Goal: Transaction & Acquisition: Obtain resource

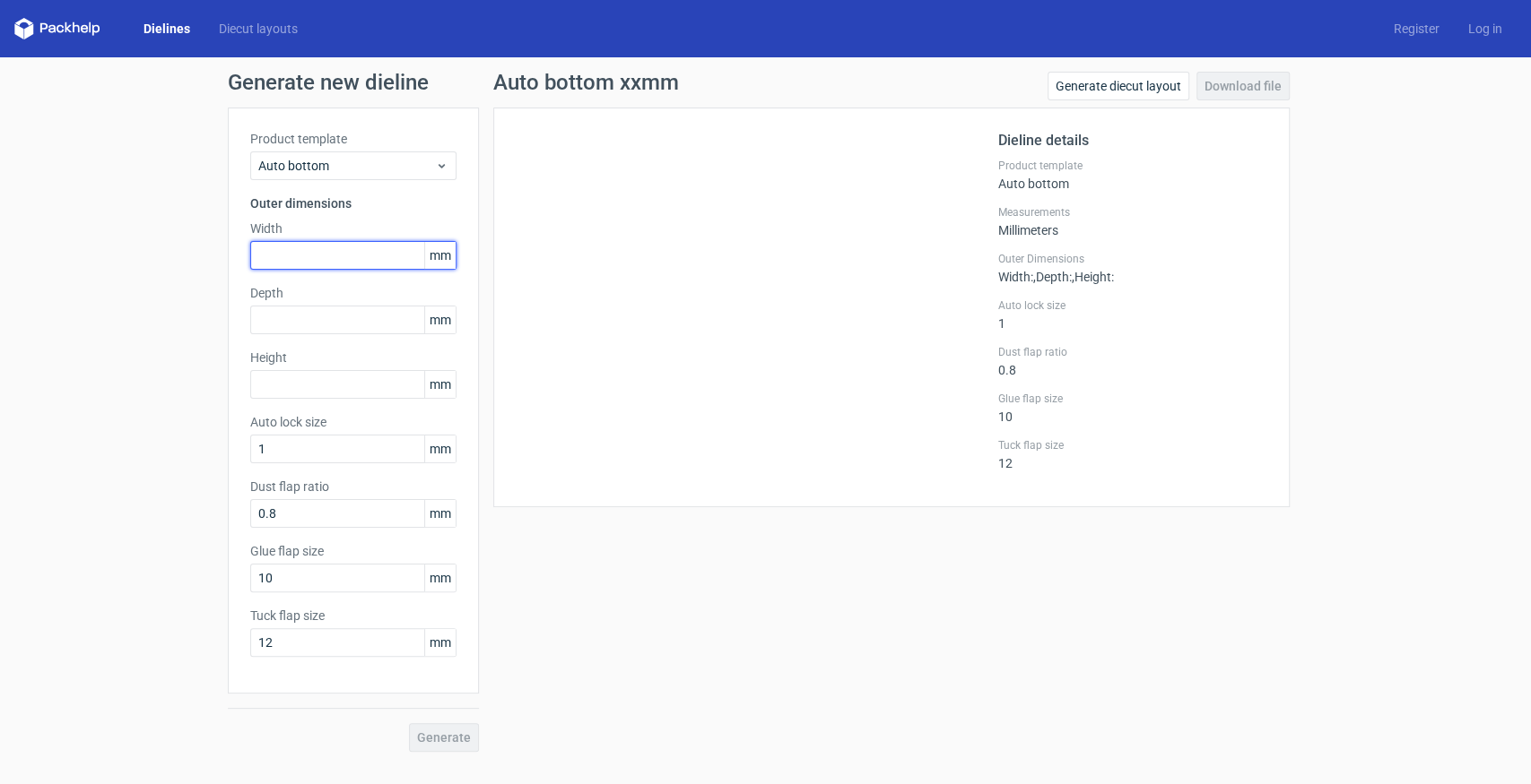
click at [308, 253] on input "text" at bounding box center [353, 255] width 207 height 29
type input "175"
click at [335, 387] on input "text" at bounding box center [353, 384] width 207 height 29
type input "265"
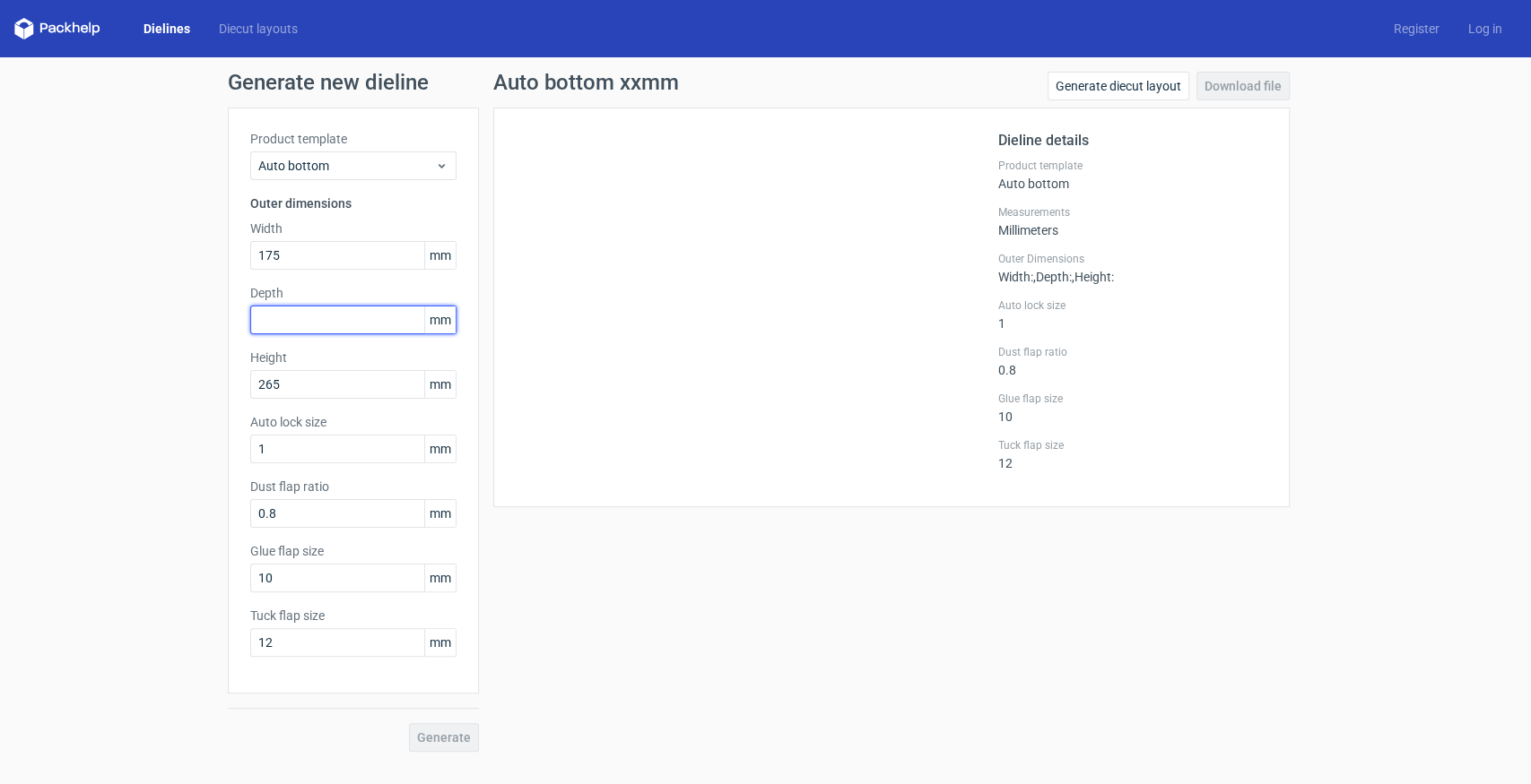
click at [328, 323] on input "text" at bounding box center [353, 320] width 207 height 29
type input "90"
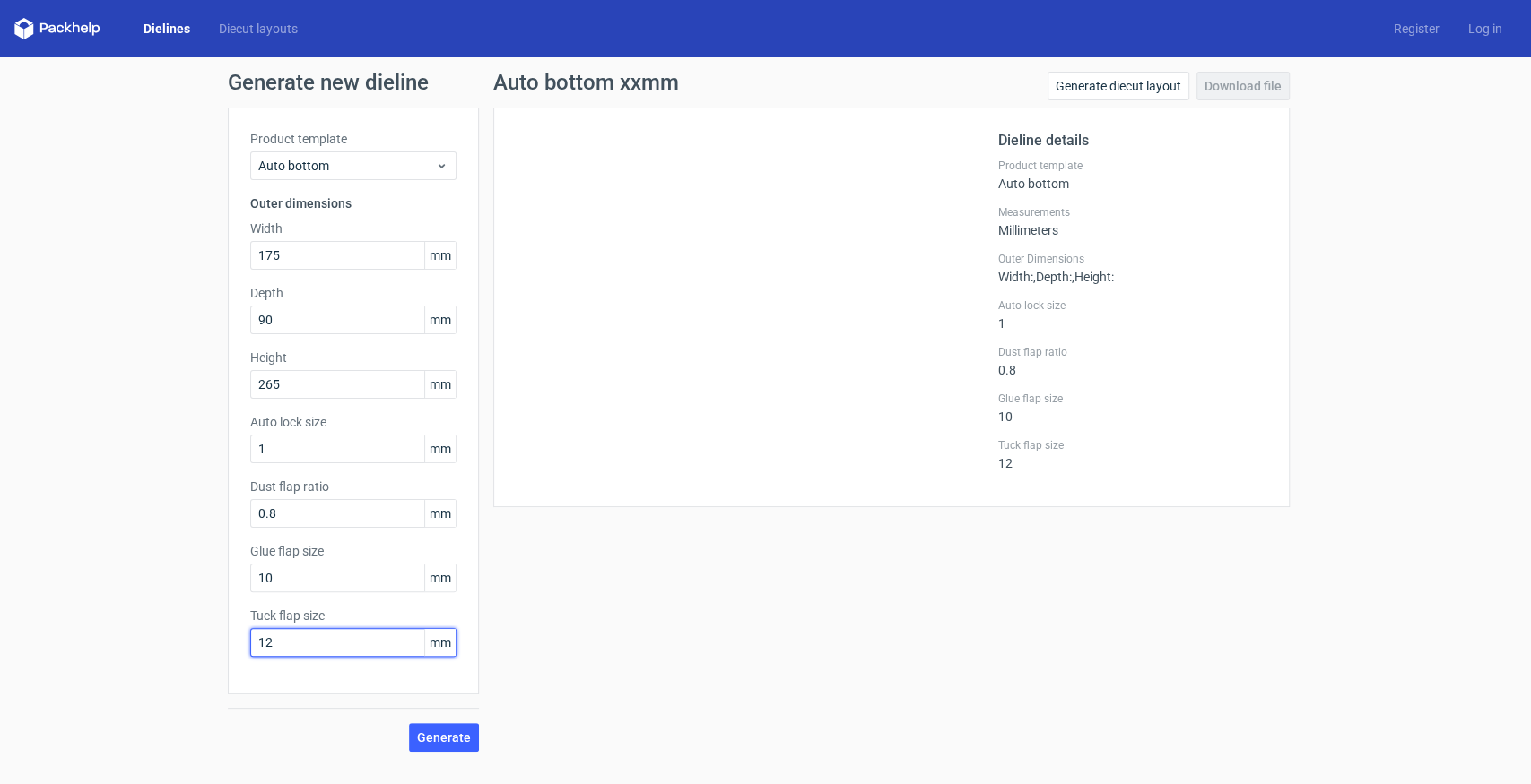
click at [312, 638] on input "12" at bounding box center [353, 642] width 207 height 29
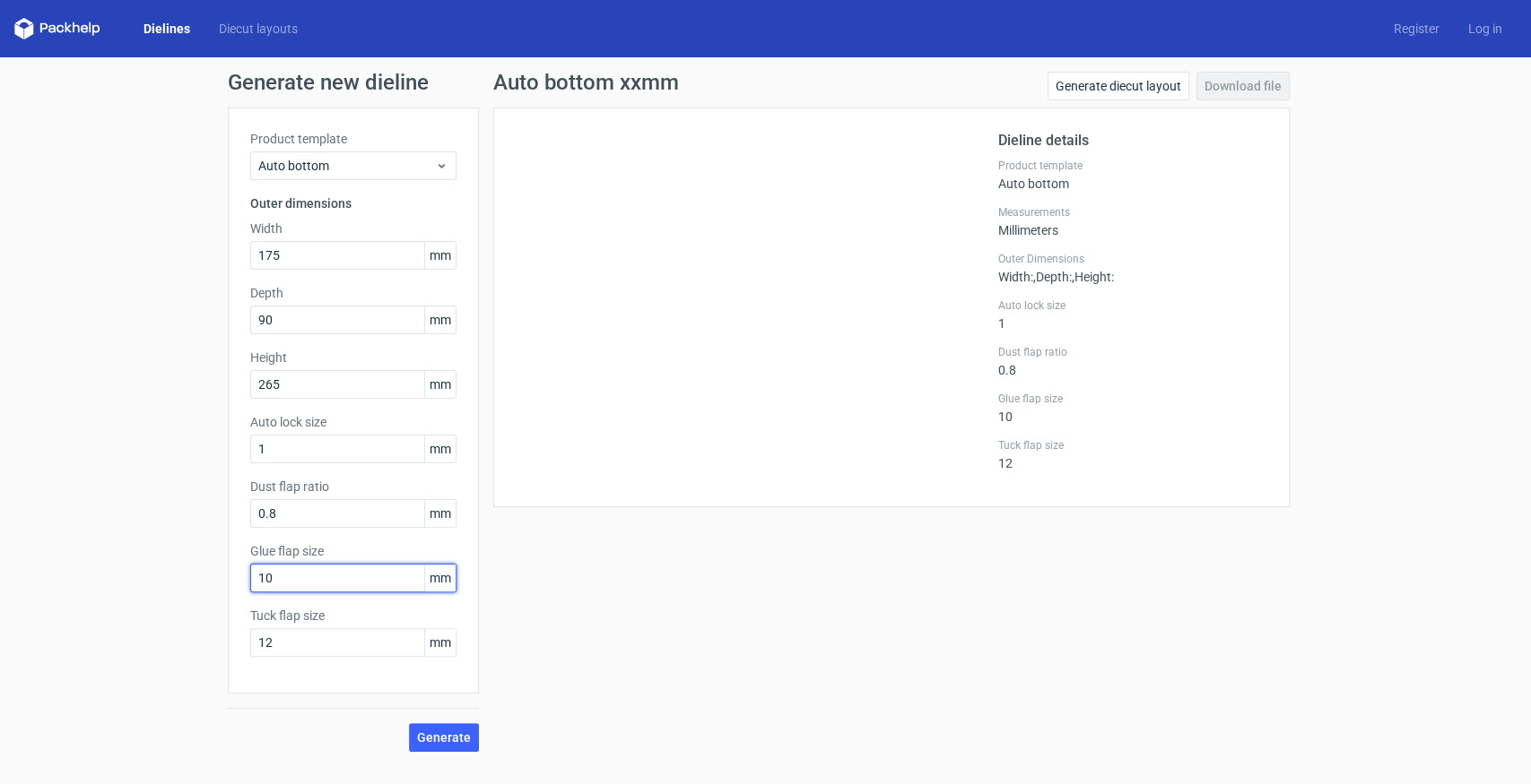
click at [313, 588] on input "10" at bounding box center [353, 578] width 207 height 29
click at [312, 528] on div "Product template Auto bottom Outer dimensions Width 175 mm Depth 90 mm Height 2…" at bounding box center [353, 401] width 251 height 586
click at [314, 448] on input "1" at bounding box center [353, 449] width 207 height 29
click at [302, 162] on span "Auto bottom" at bounding box center [347, 165] width 177 height 18
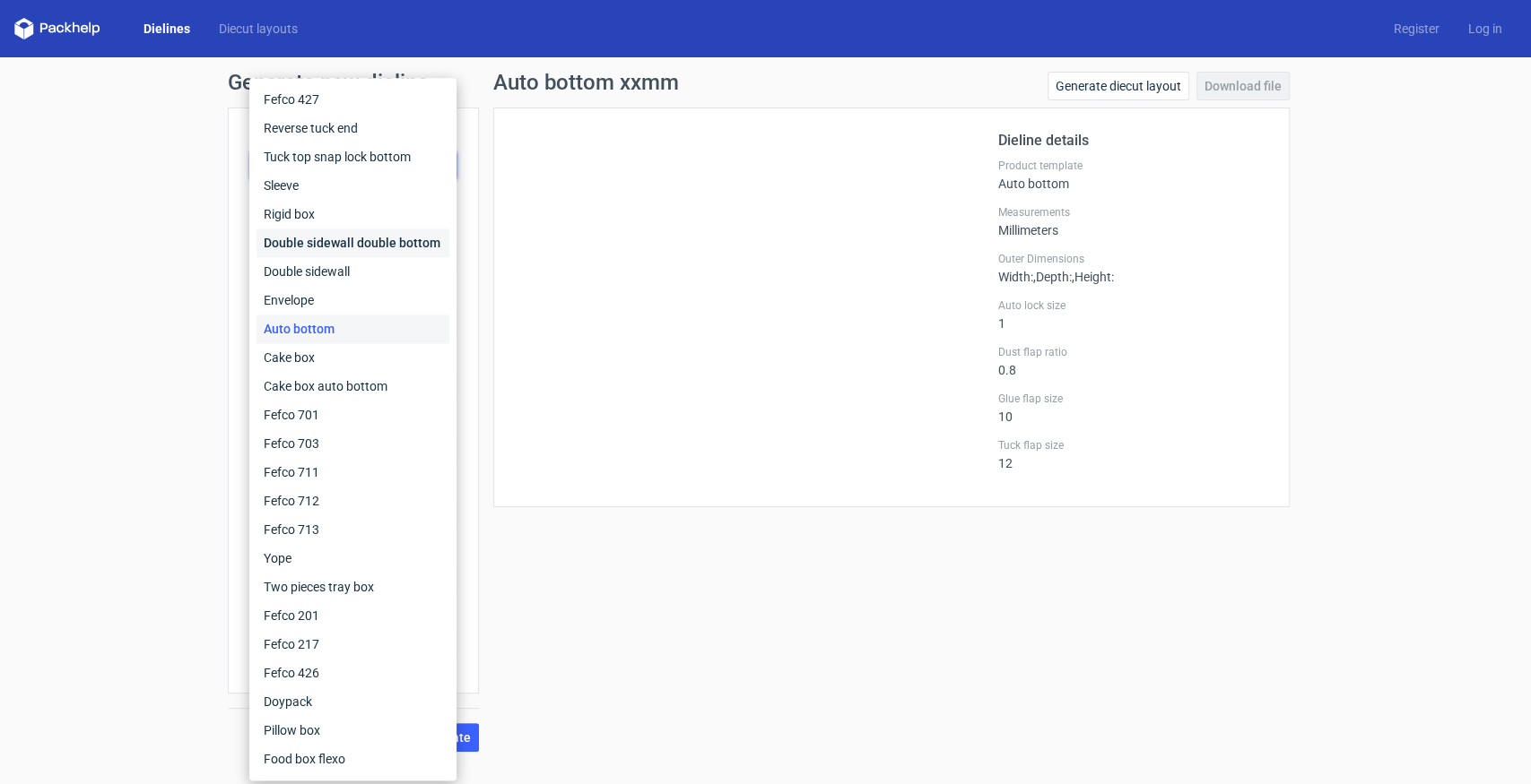
click at [379, 250] on div "Double sidewall double bottom" at bounding box center [352, 242] width 193 height 29
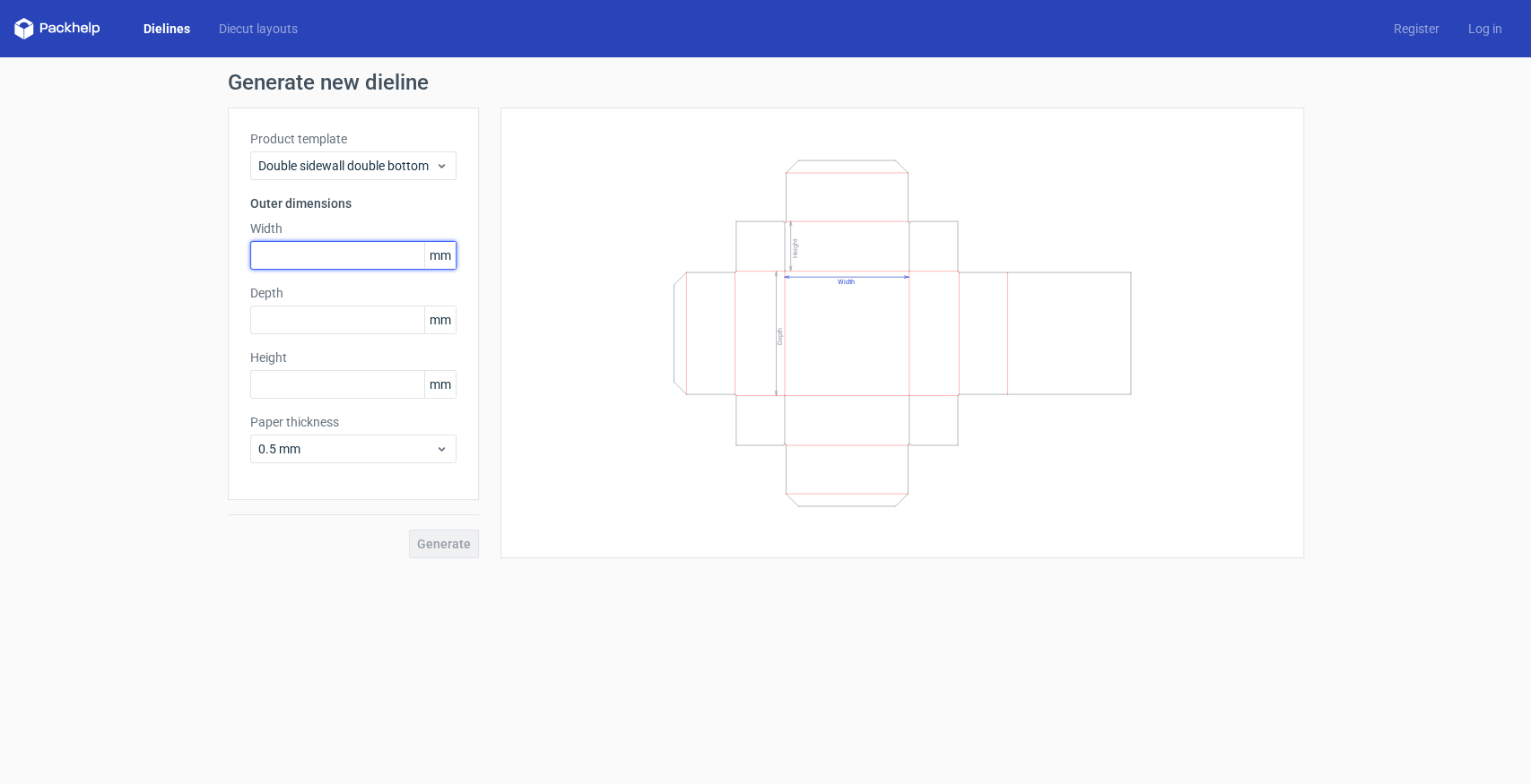
click at [326, 254] on input "text" at bounding box center [353, 255] width 207 height 29
click at [336, 168] on span "Double sidewall double bottom" at bounding box center [347, 165] width 177 height 18
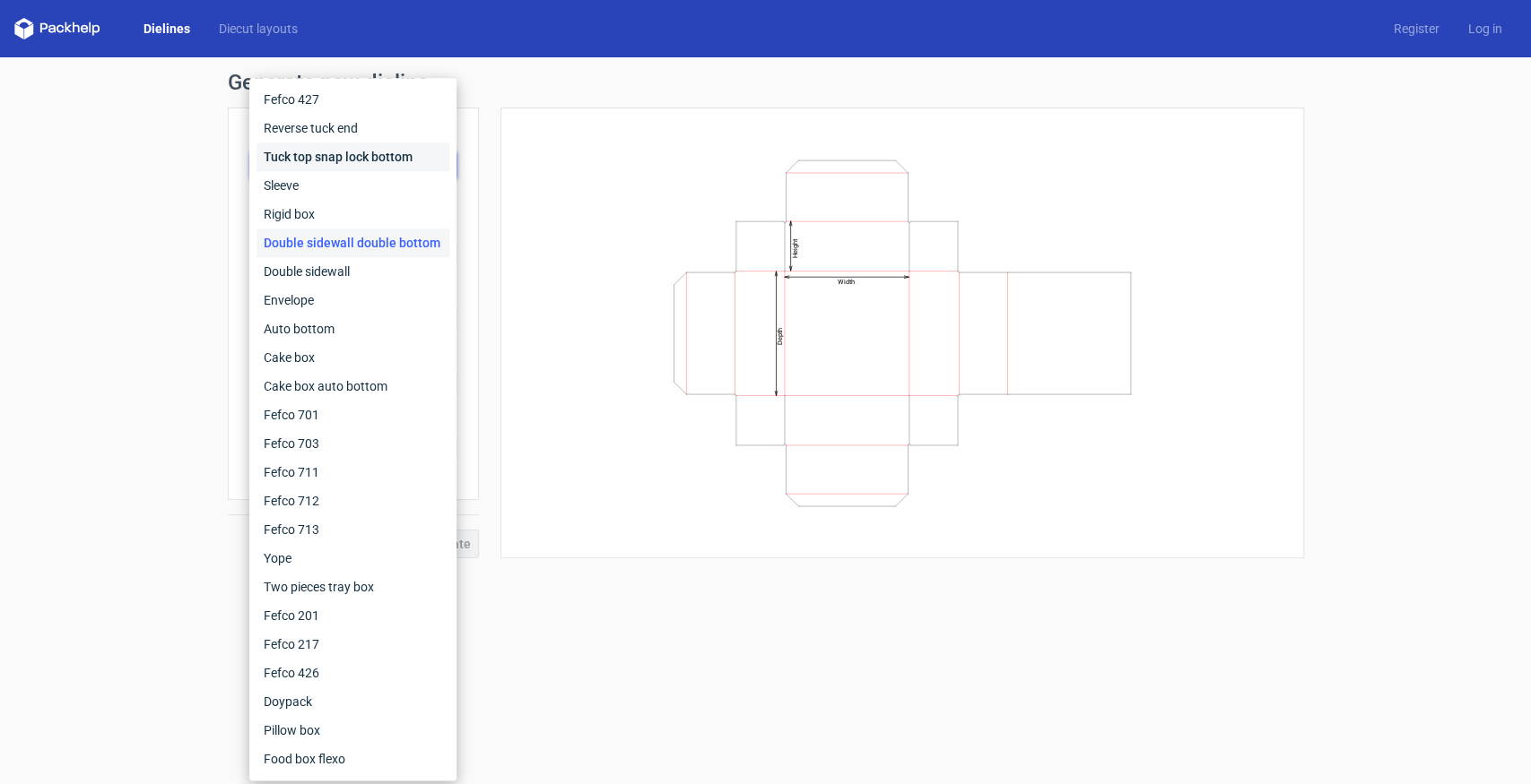
click at [358, 161] on div "Tuck top snap lock bottom" at bounding box center [352, 157] width 193 height 29
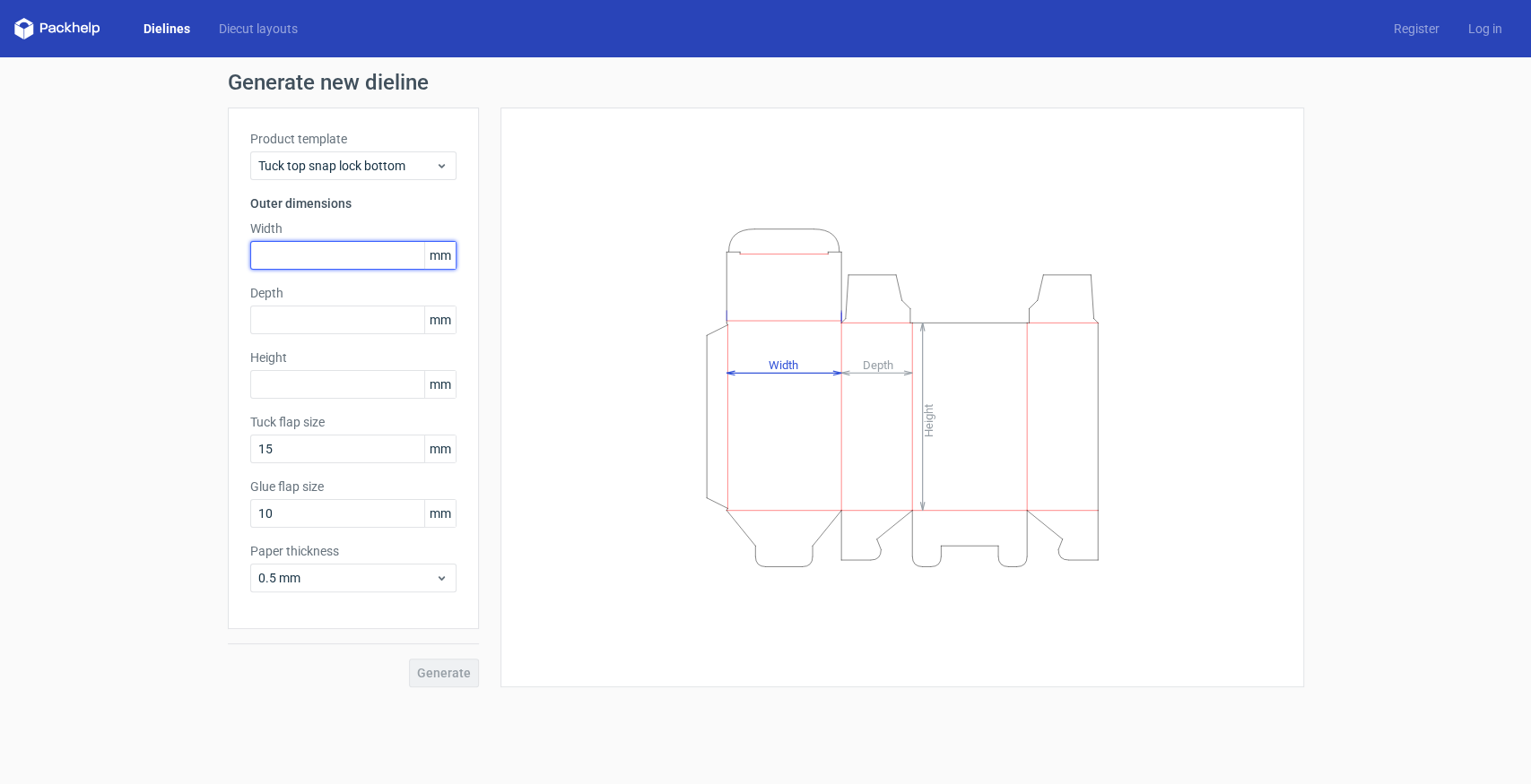
click at [332, 268] on input "text" at bounding box center [353, 255] width 207 height 29
type input "265"
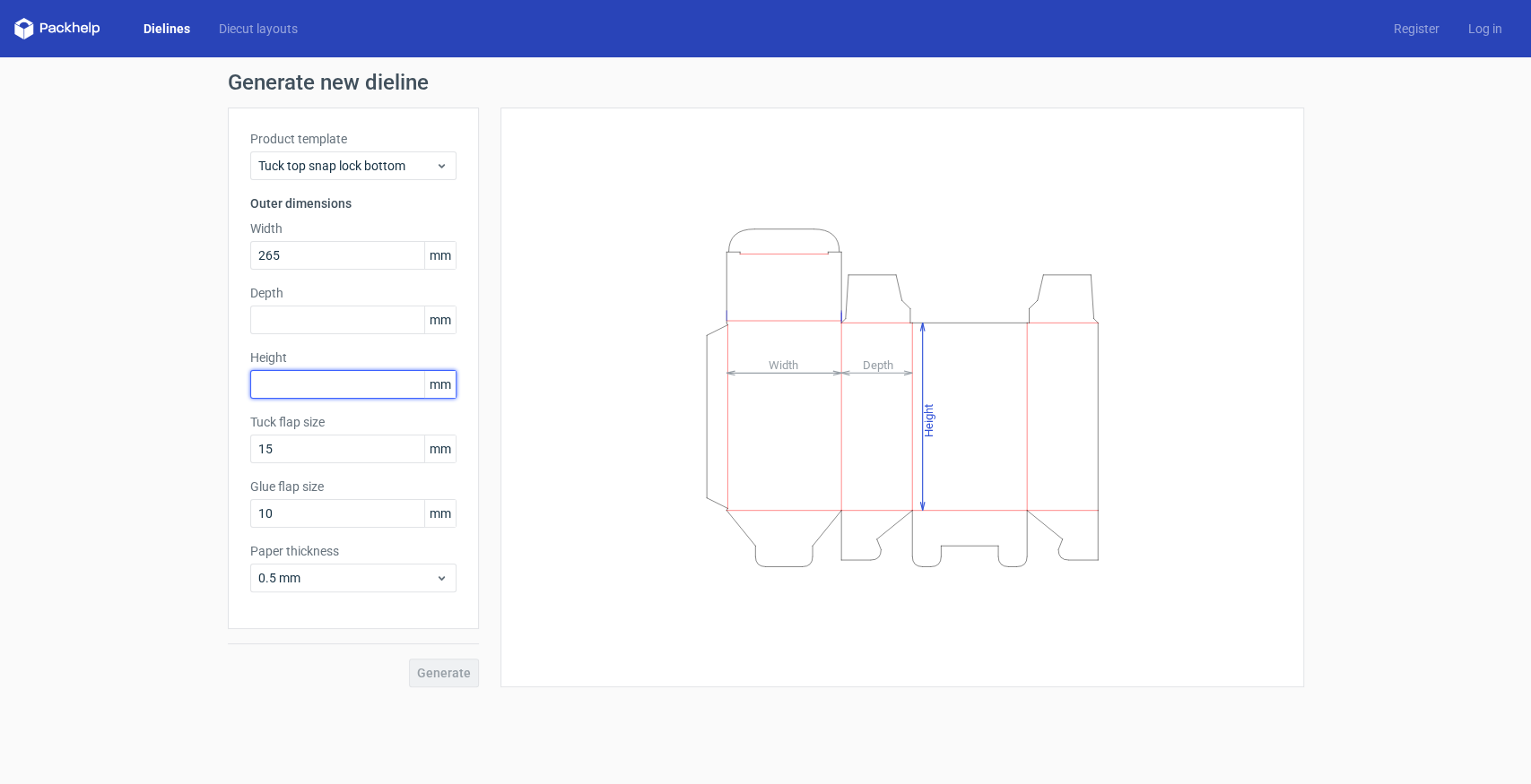
click at [381, 390] on input "text" at bounding box center [353, 384] width 207 height 29
type input "265"
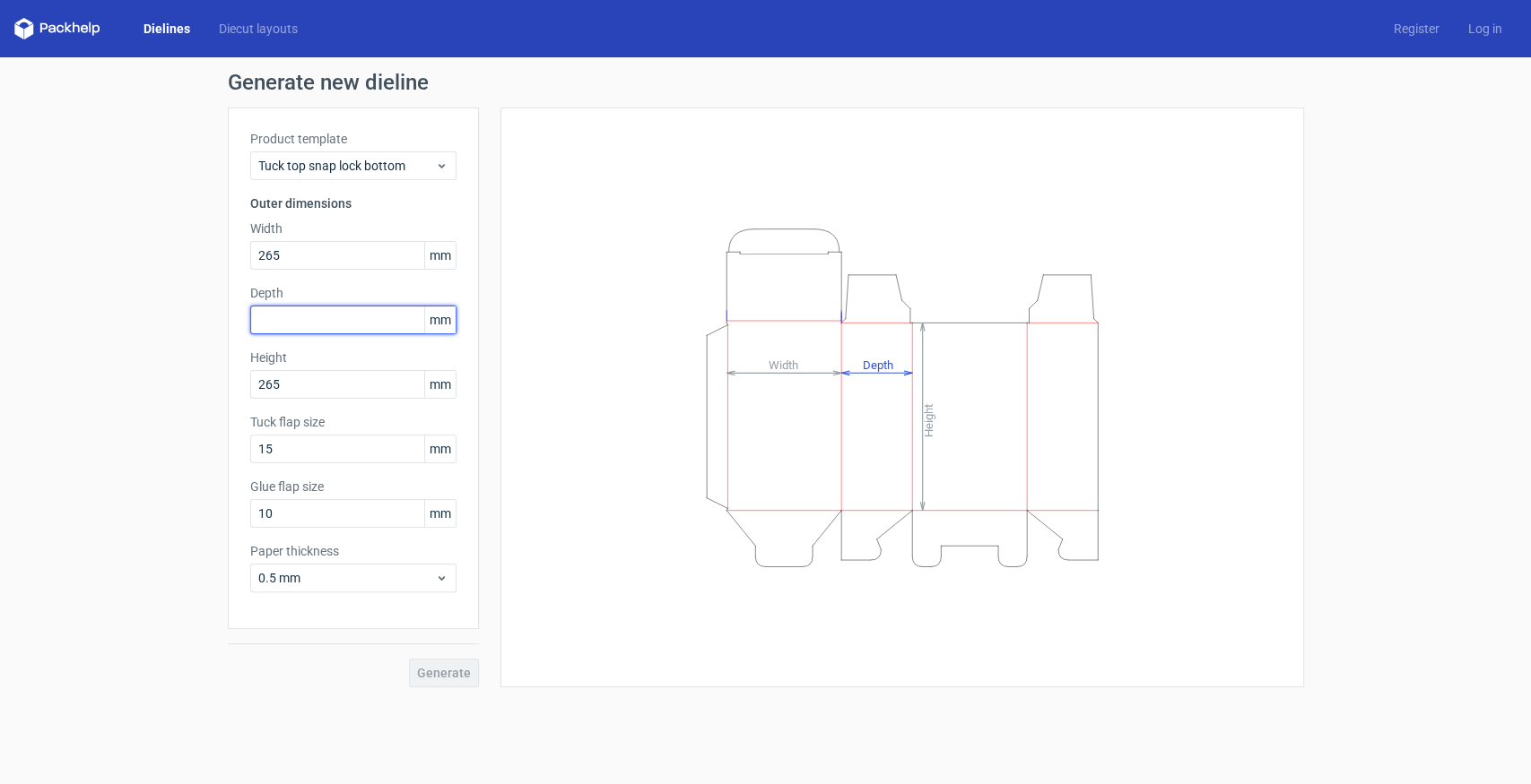
click at [303, 317] on input "text" at bounding box center [353, 320] width 207 height 29
type input "90"
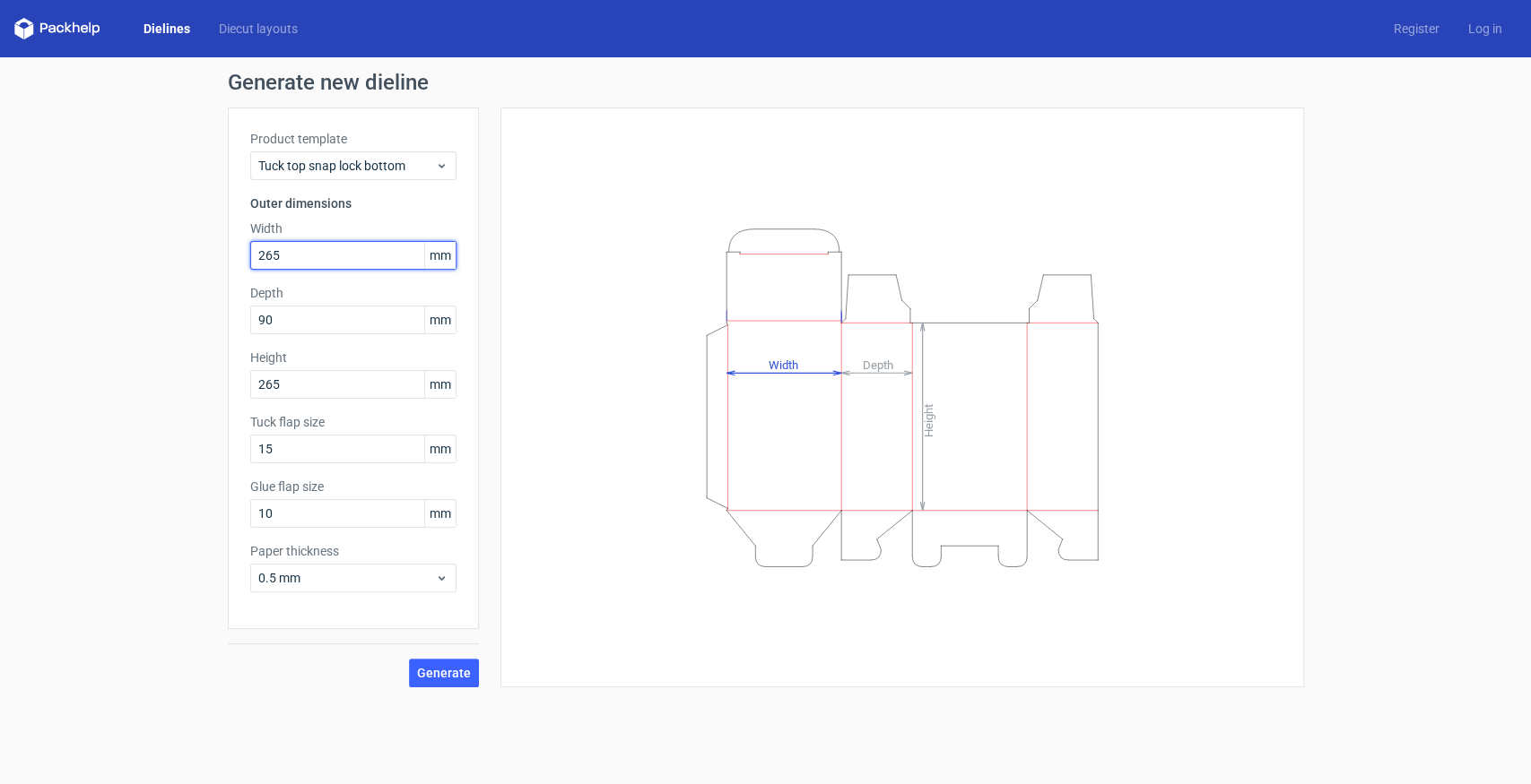
click at [341, 250] on input "265" at bounding box center [353, 255] width 207 height 29
type input "175"
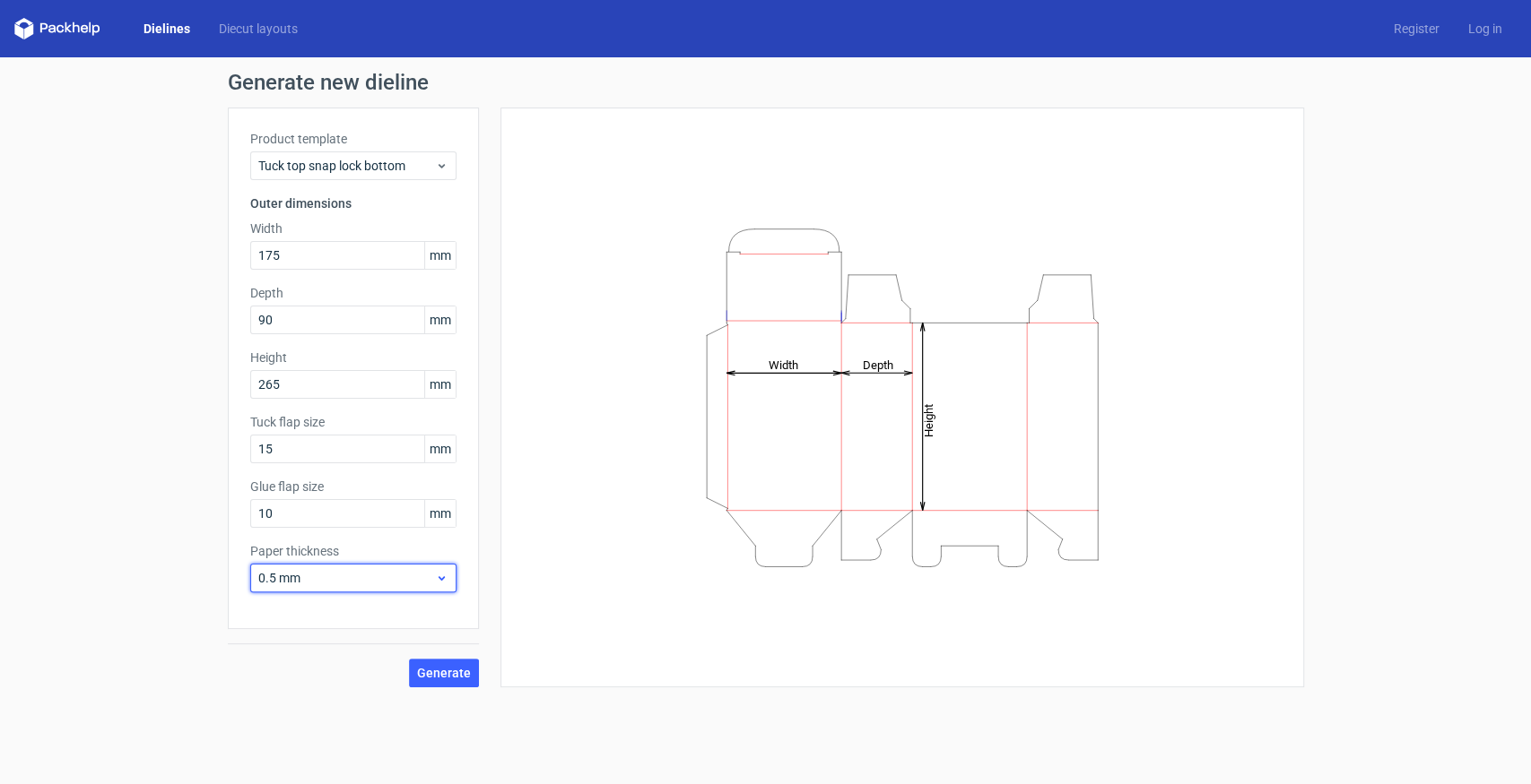
click at [302, 575] on span "0.5 mm" at bounding box center [347, 577] width 177 height 18
click at [317, 753] on div "4 mm" at bounding box center [352, 759] width 193 height 29
click at [441, 676] on span "Generate" at bounding box center [443, 672] width 54 height 12
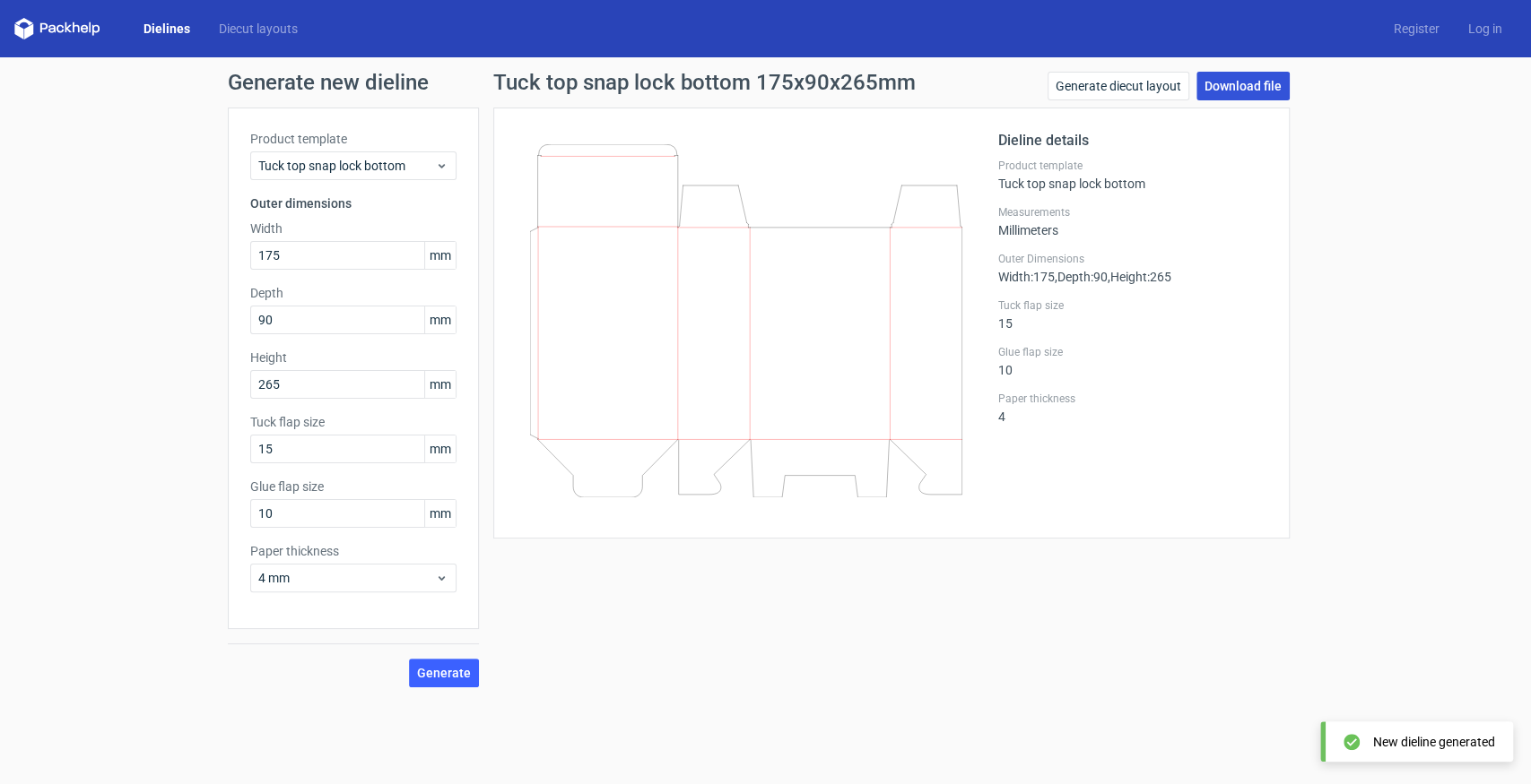
click at [1241, 89] on link "Download file" at bounding box center [1243, 85] width 93 height 29
